Goal: Task Accomplishment & Management: Complete application form

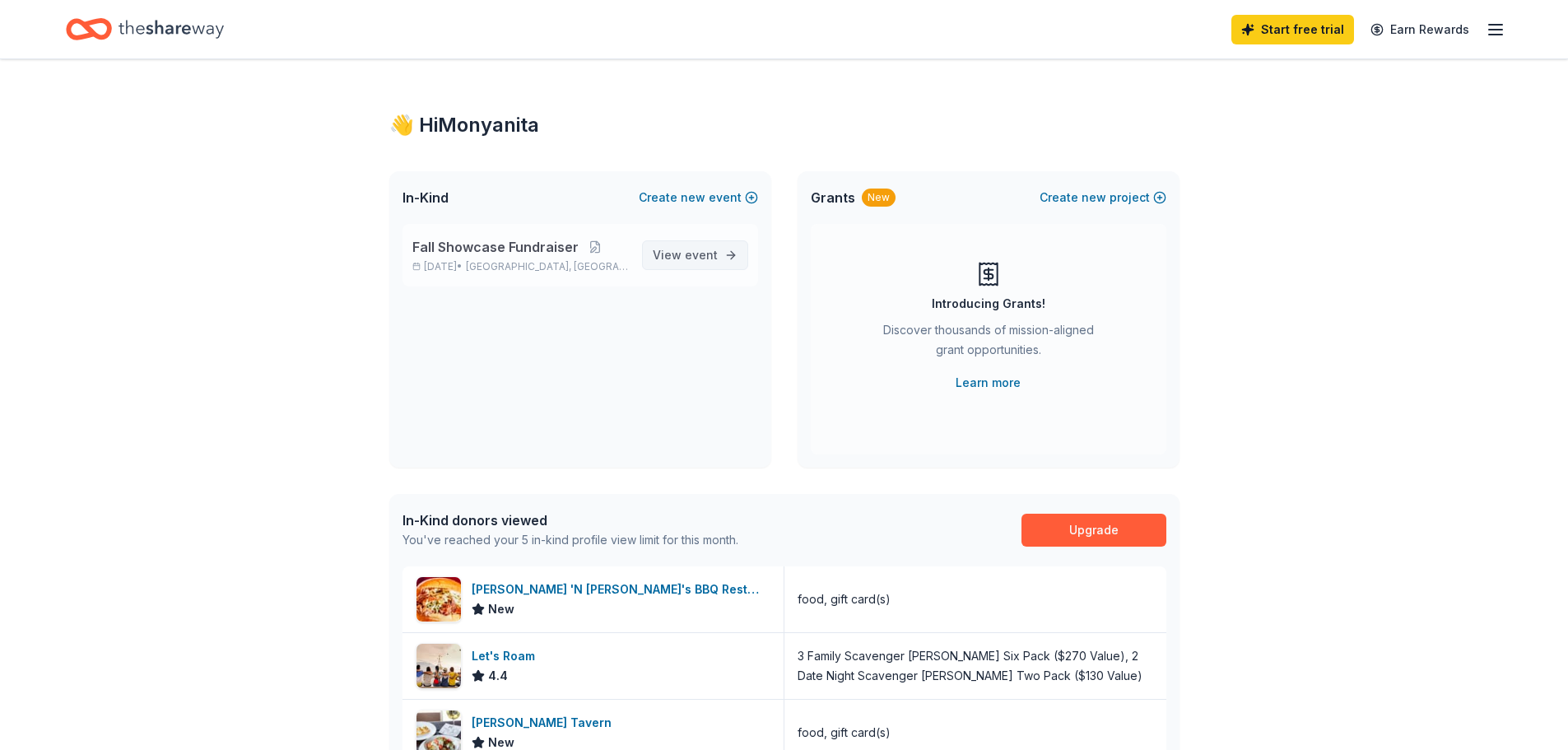
click at [681, 261] on span "View event" at bounding box center [685, 256] width 65 height 20
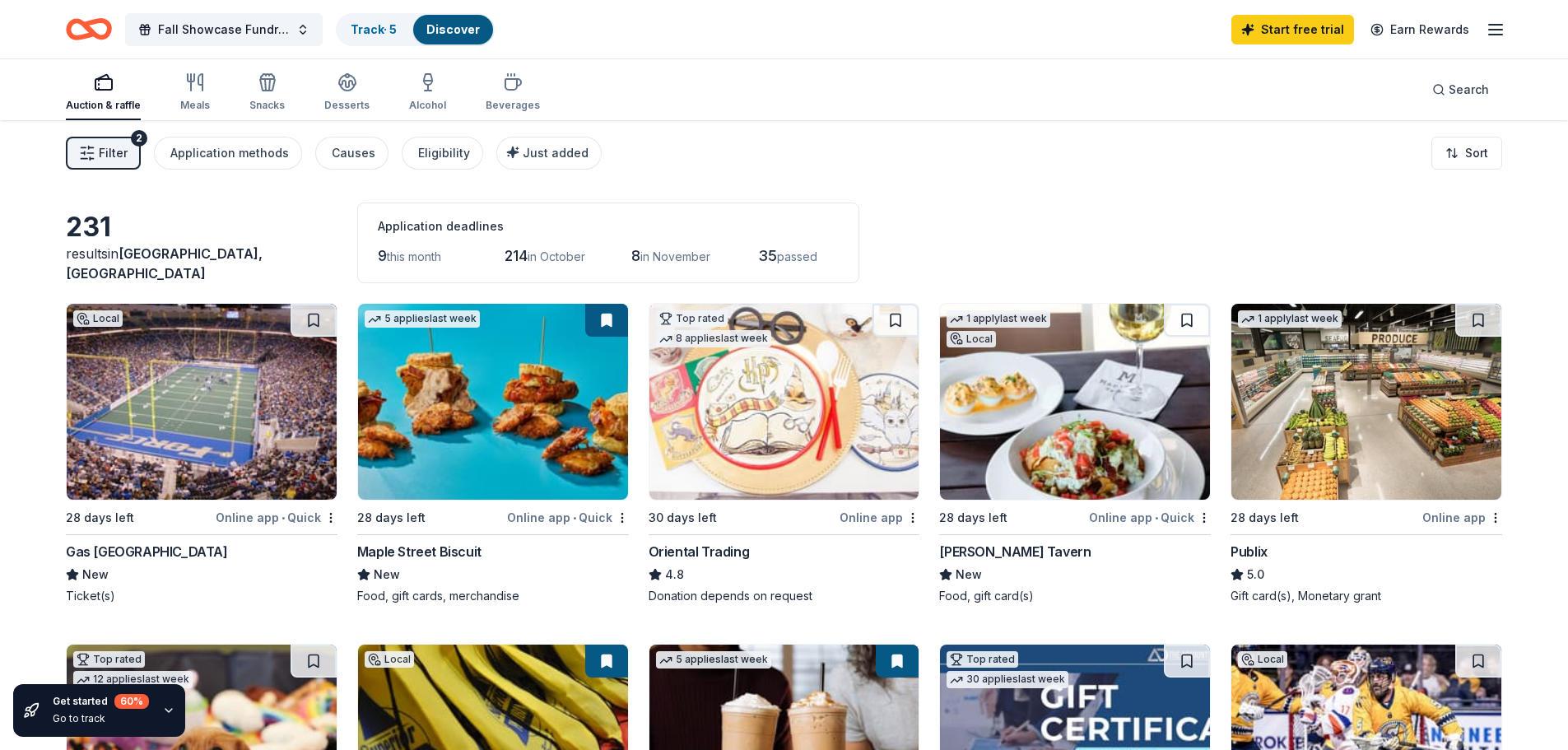
click at [430, 429] on img at bounding box center [493, 402] width 270 height 195
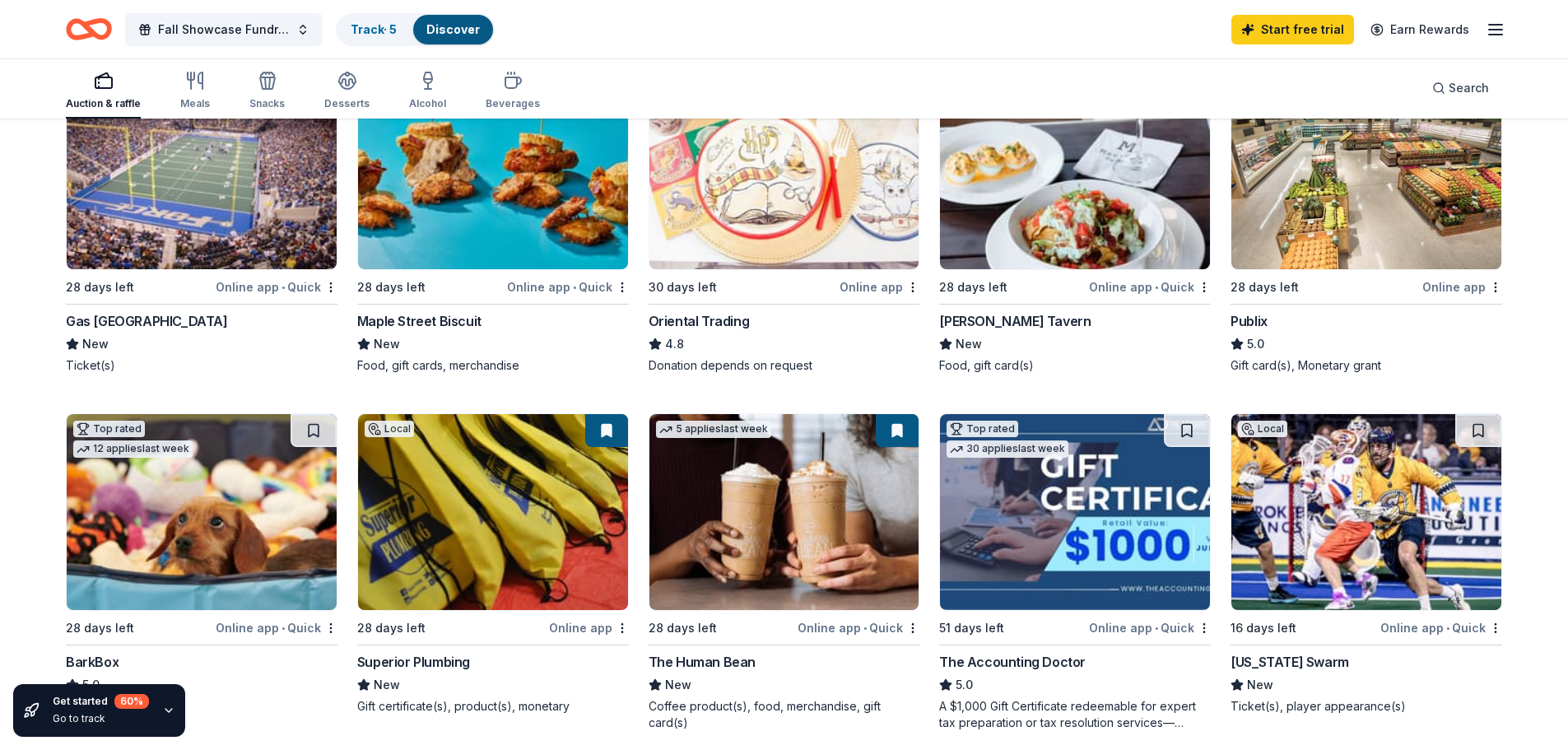
scroll to position [329, 0]
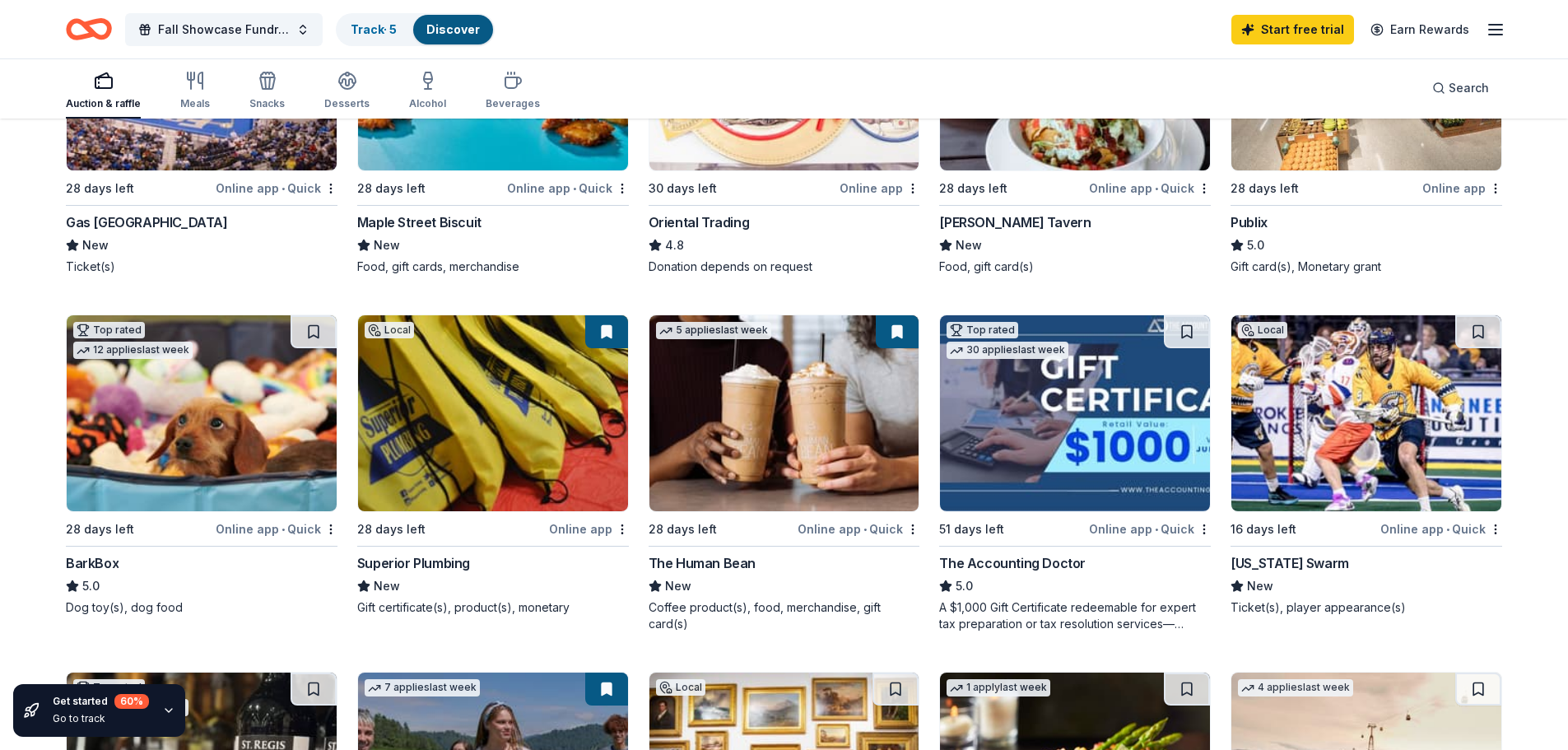
click at [1068, 167] on img at bounding box center [1075, 72] width 270 height 195
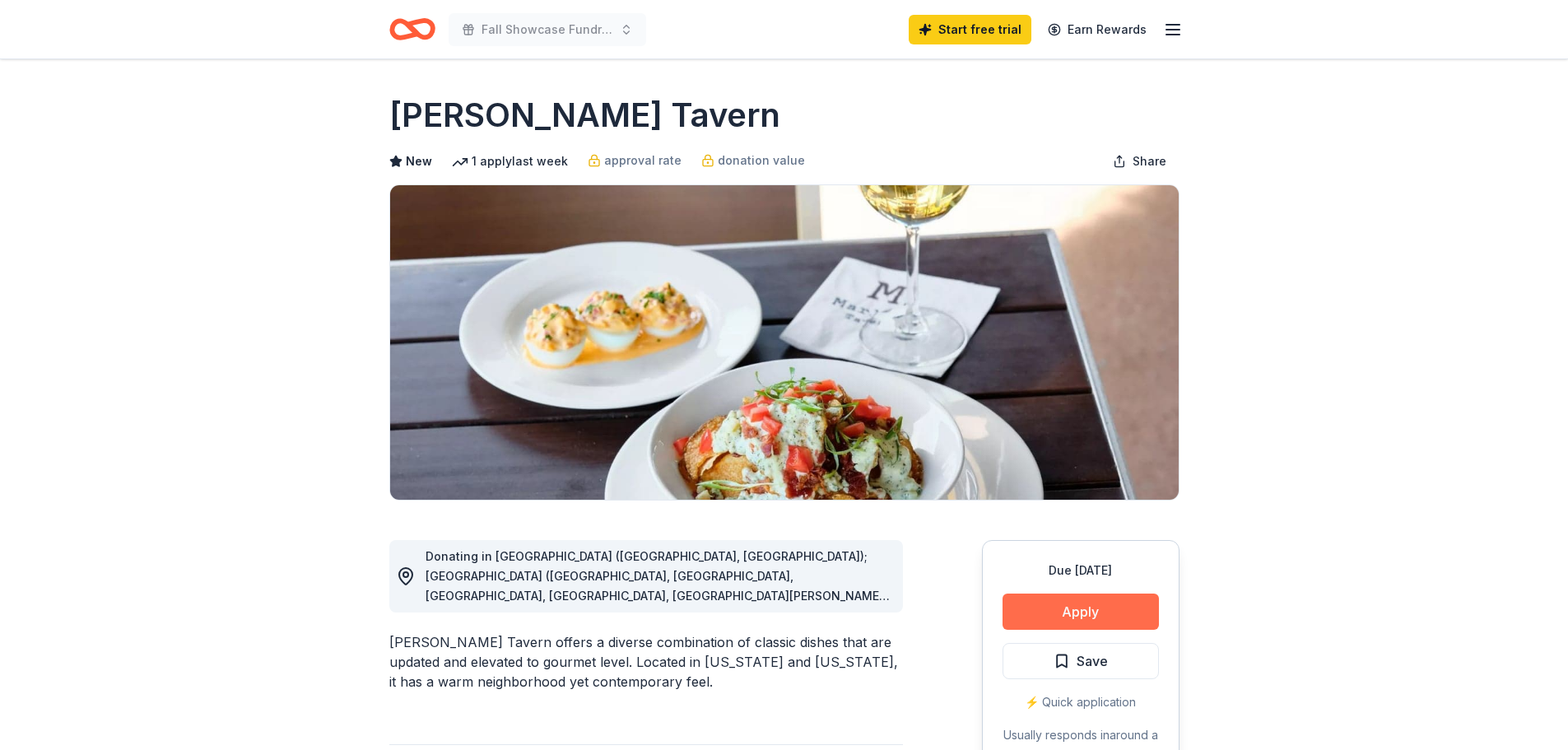
click at [1101, 623] on button "Apply" at bounding box center [1080, 612] width 156 height 37
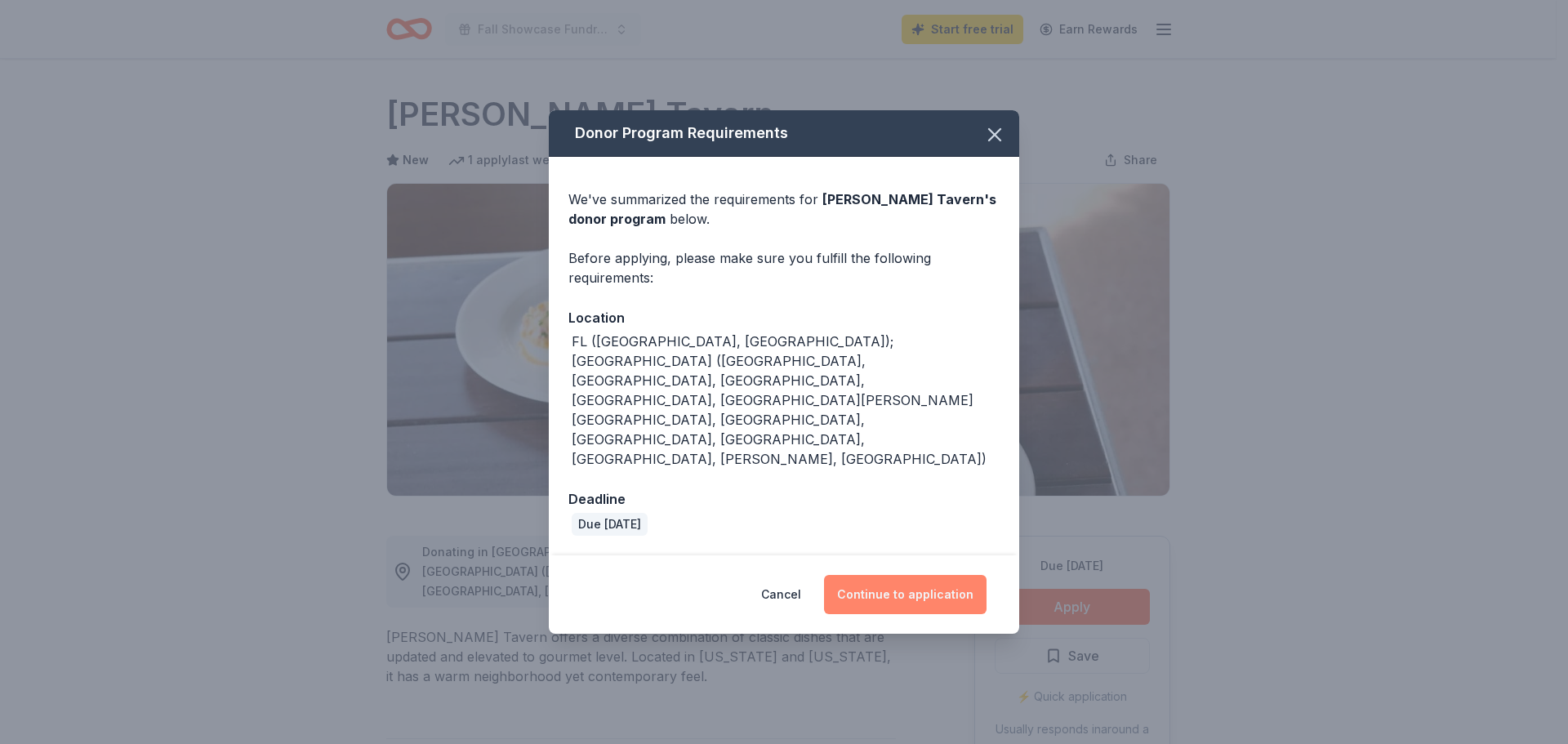
click at [940, 575] on button "Continue to application" at bounding box center [905, 594] width 162 height 39
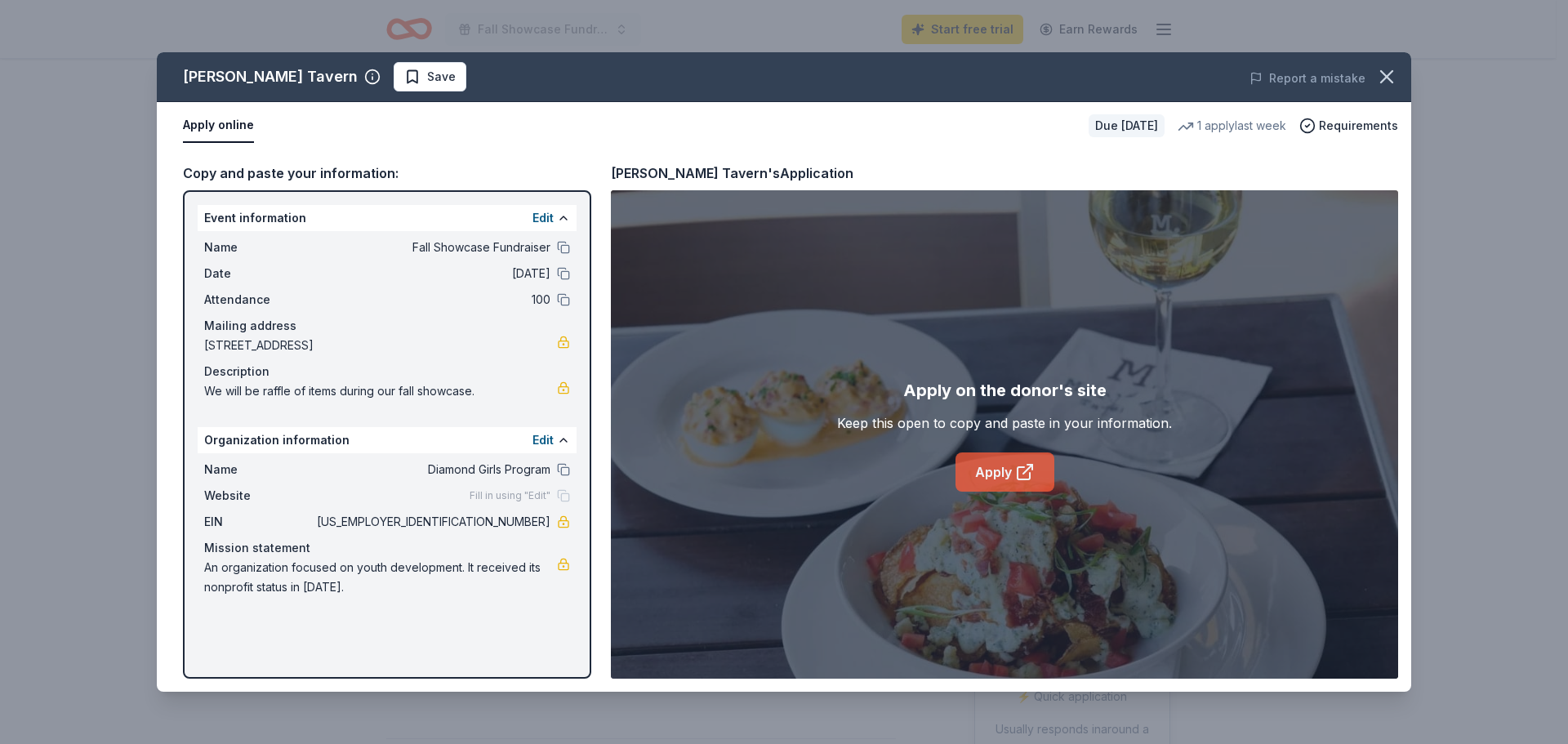
click at [993, 481] on link "Apply" at bounding box center [1004, 471] width 99 height 39
